Goal: Navigation & Orientation: Find specific page/section

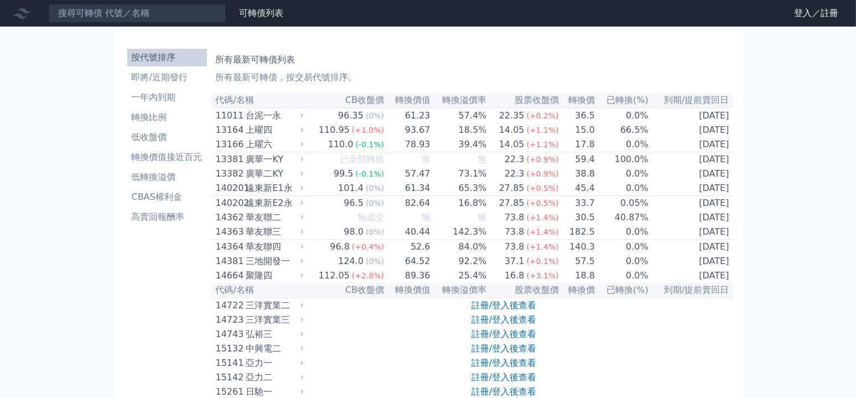
click at [801, 14] on link "登入／註冊" at bounding box center [816, 13] width 62 height 18
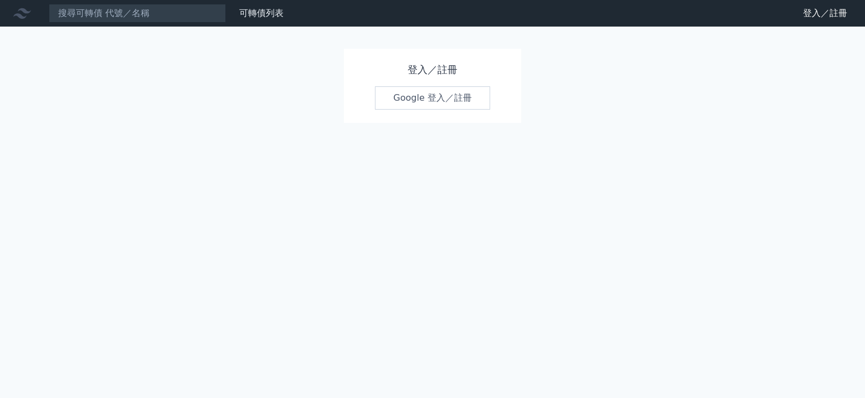
click at [450, 101] on link "Google 登入／註冊" at bounding box center [432, 97] width 115 height 23
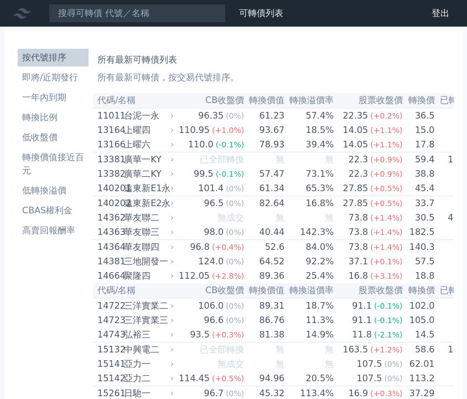
click at [260, 64] on h1 "所有最新可轉債列表" at bounding box center [273, 59] width 352 height 13
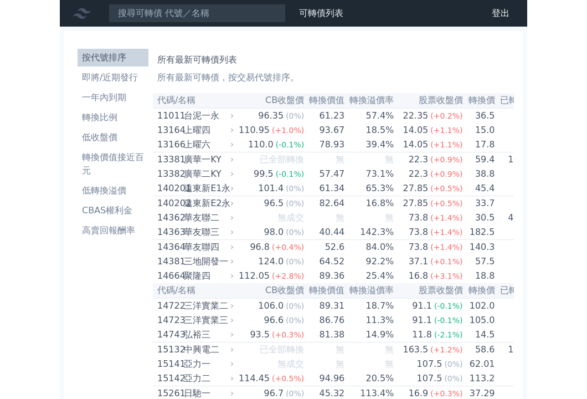
scroll to position [4228, 0]
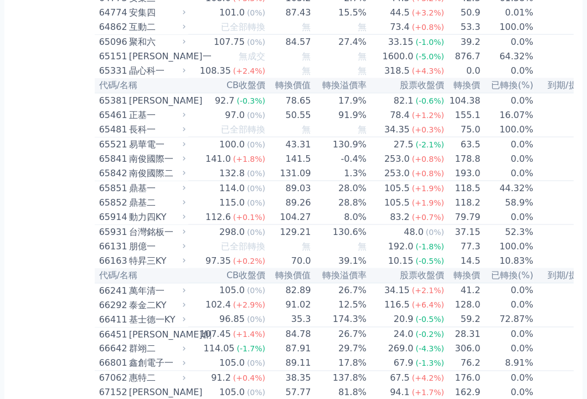
scroll to position [3334, 0]
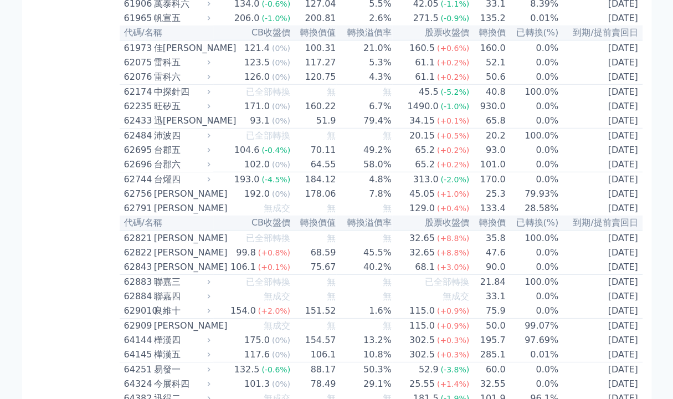
scroll to position [1234, 0]
